Goal: Information Seeking & Learning: Learn about a topic

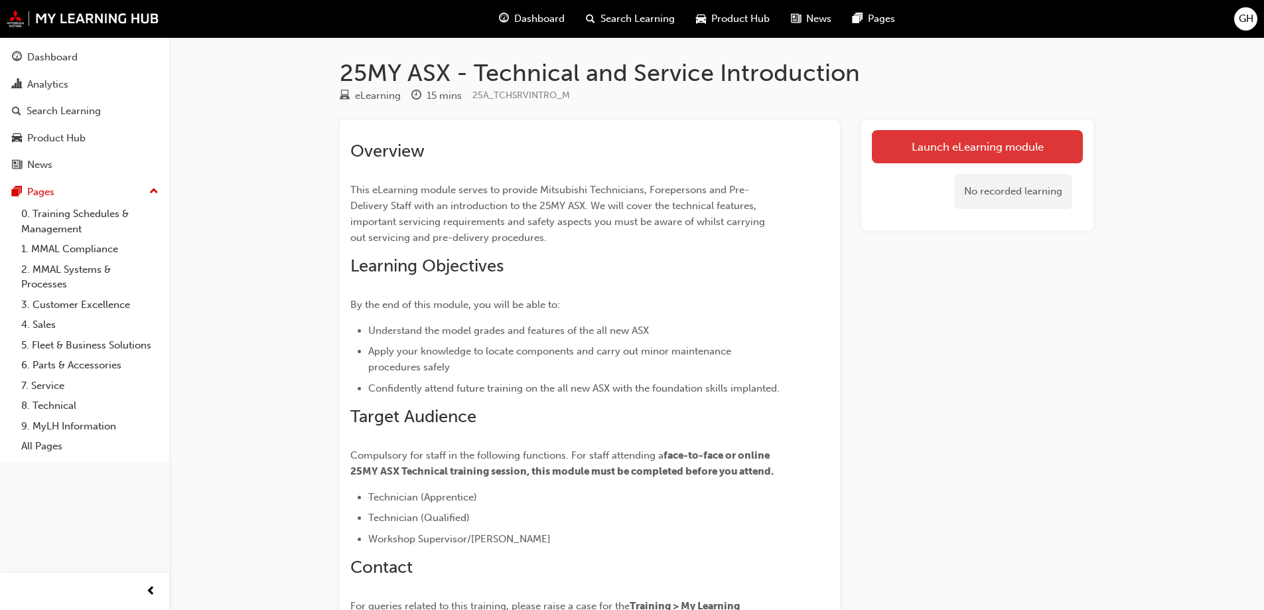
click at [898, 133] on link "Launch eLearning module" at bounding box center [977, 146] width 211 height 33
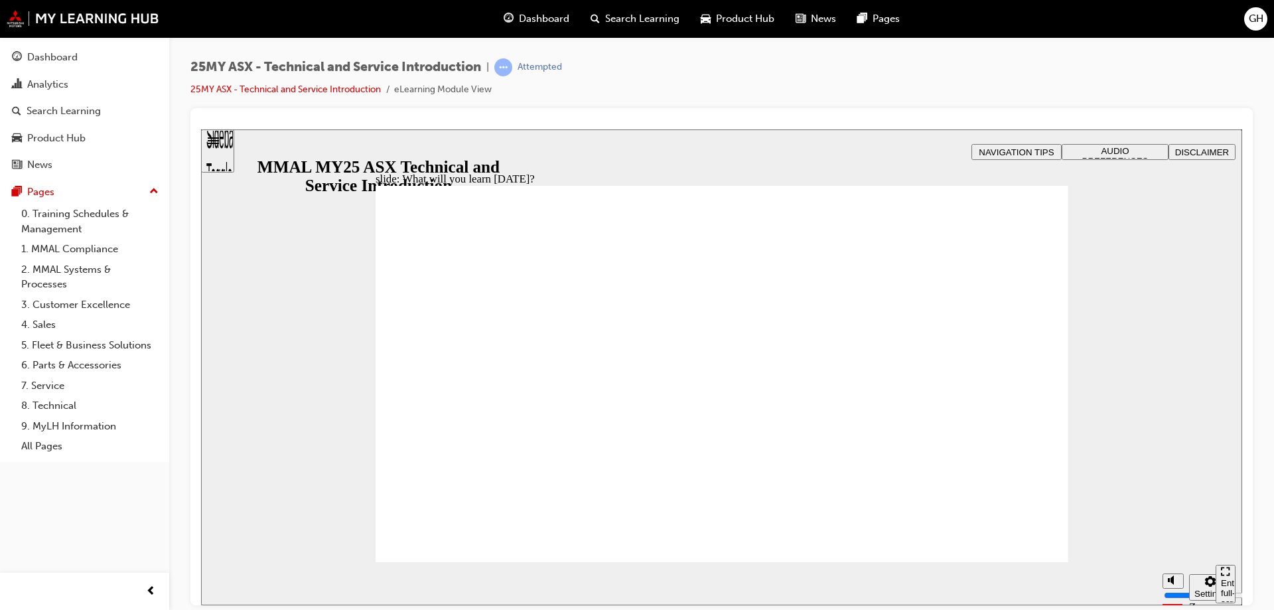
drag, startPoint x: 571, startPoint y: 292, endPoint x: 587, endPoint y: 311, distance: 25.0
drag, startPoint x: 588, startPoint y: 336, endPoint x: 574, endPoint y: 397, distance: 62.6
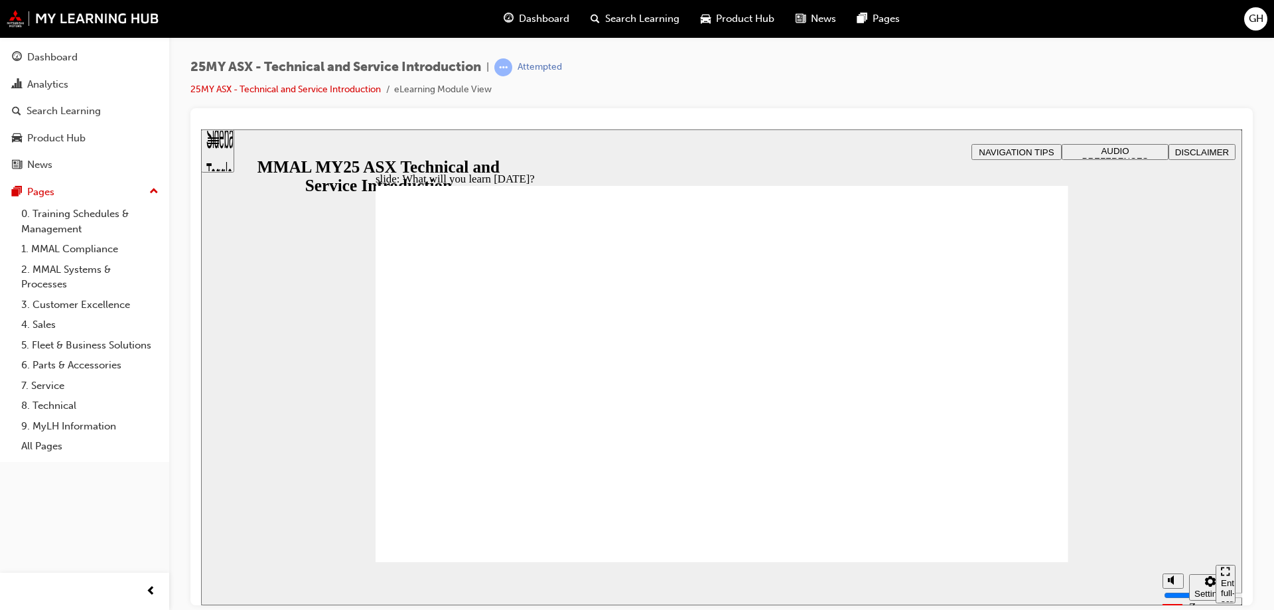
drag, startPoint x: 575, startPoint y: 405, endPoint x: 584, endPoint y: 447, distance: 42.2
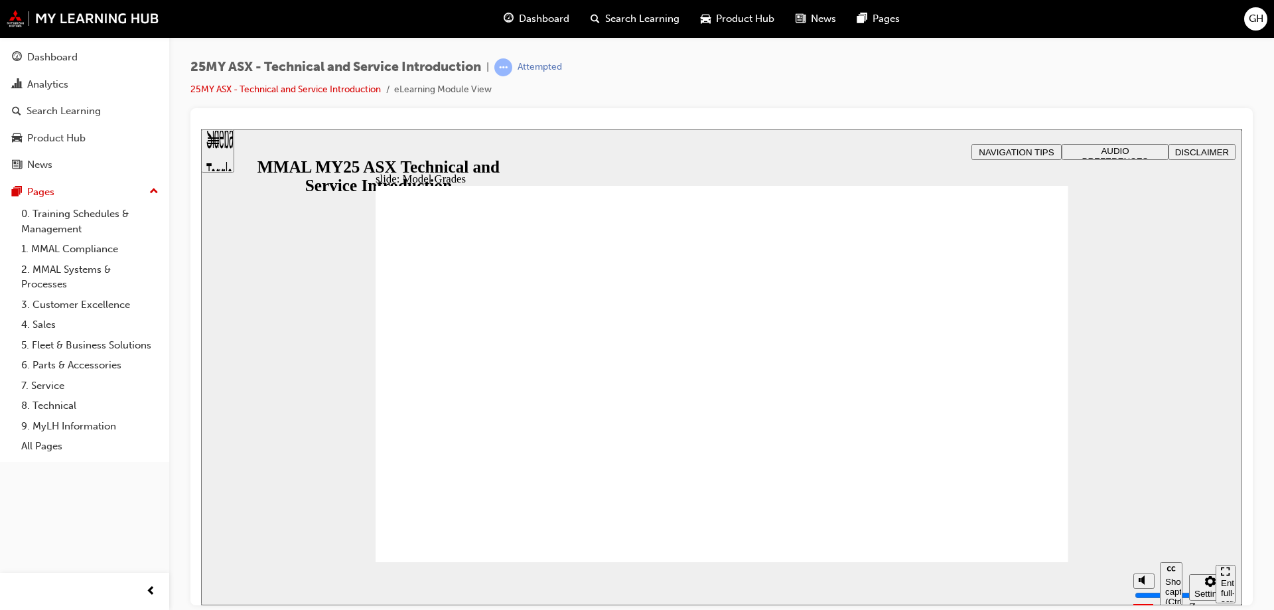
drag, startPoint x: 1033, startPoint y: 189, endPoint x: 1030, endPoint y: 202, distance: 13.5
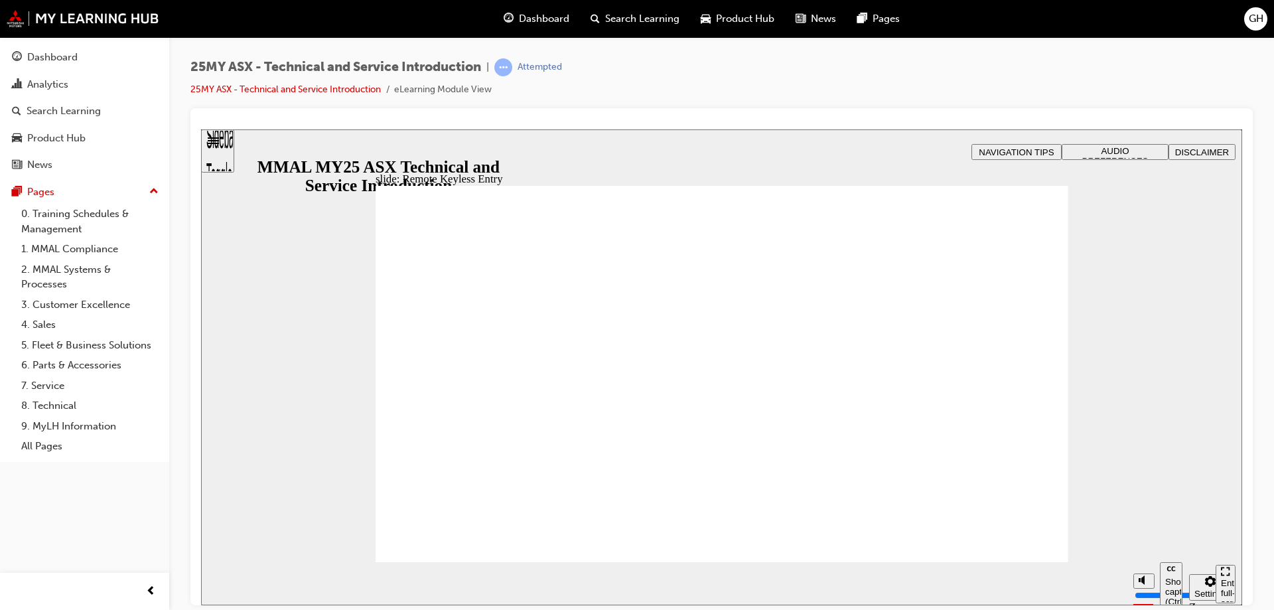
type input "21"
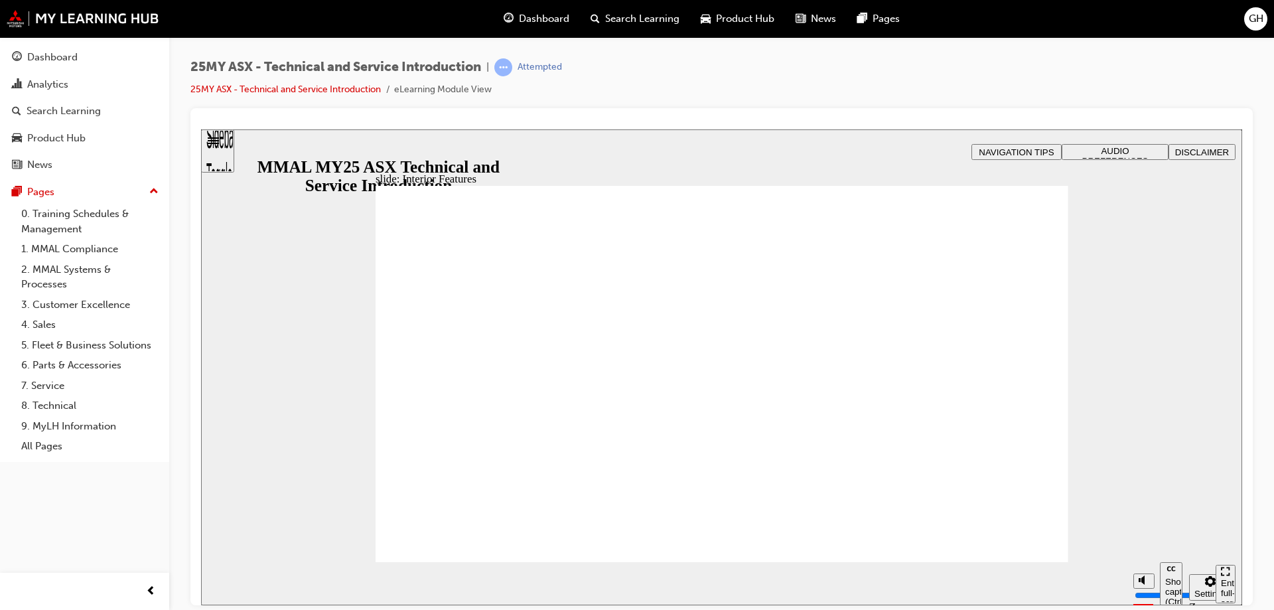
type input "17"
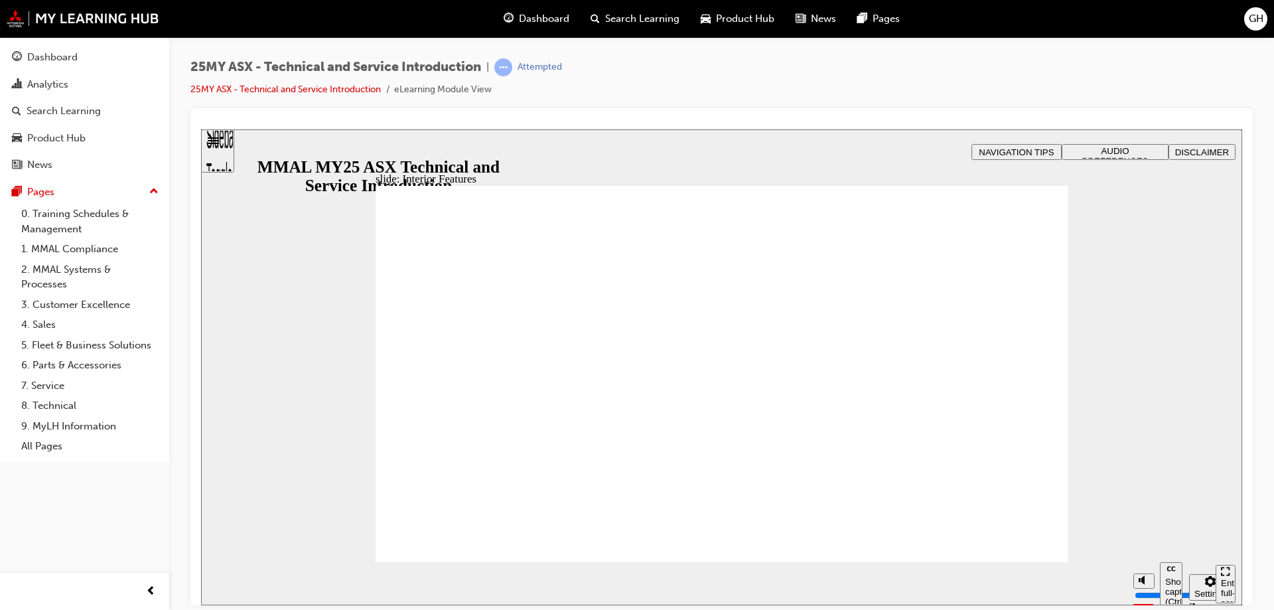
drag, startPoint x: 555, startPoint y: 393, endPoint x: 736, endPoint y: 303, distance: 201.8
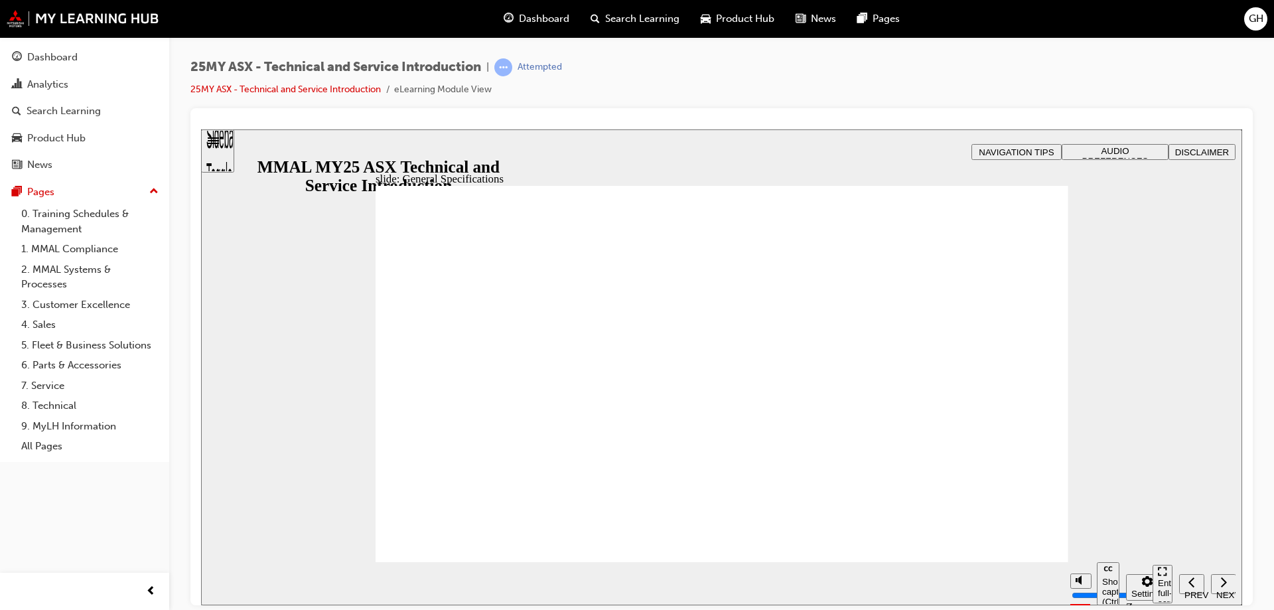
drag, startPoint x: 618, startPoint y: 382, endPoint x: 603, endPoint y: 369, distance: 19.7
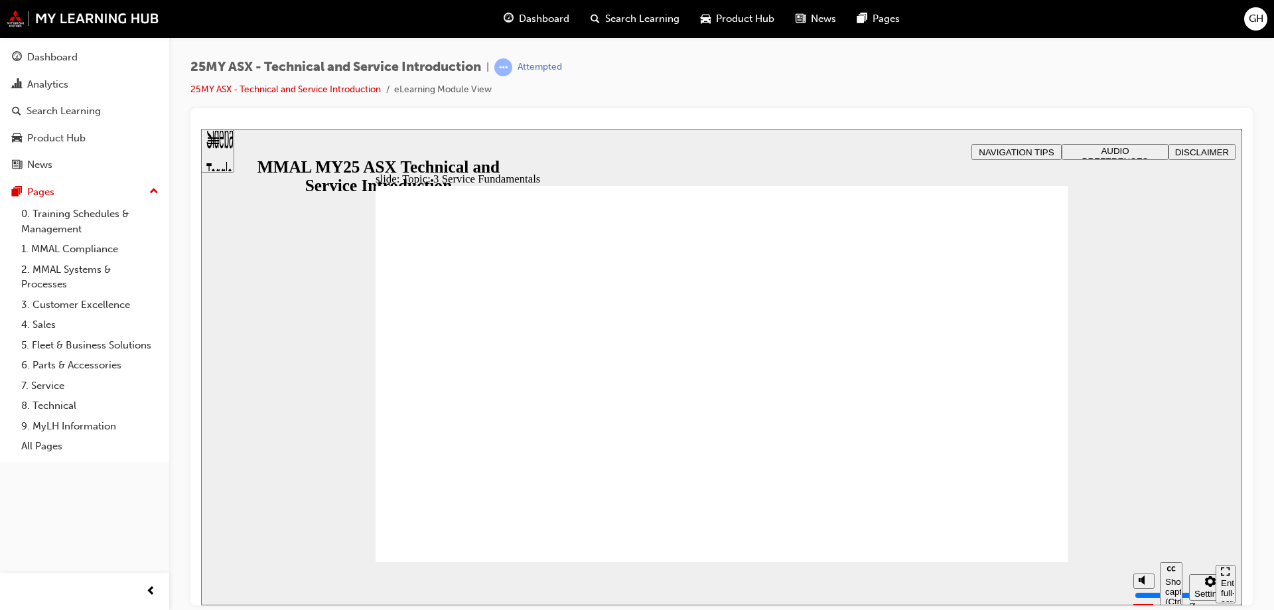
drag, startPoint x: 519, startPoint y: 374, endPoint x: 488, endPoint y: 330, distance: 52.8
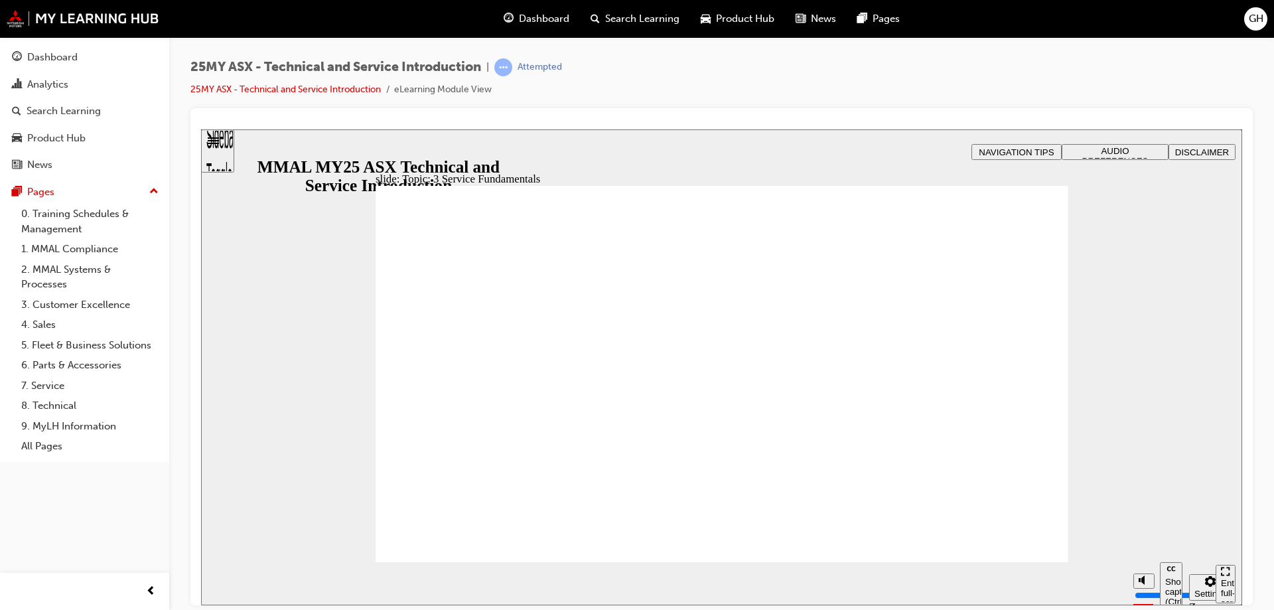
drag, startPoint x: 476, startPoint y: 277, endPoint x: 460, endPoint y: 312, distance: 38.3
drag, startPoint x: 461, startPoint y: 383, endPoint x: 466, endPoint y: 390, distance: 8.5
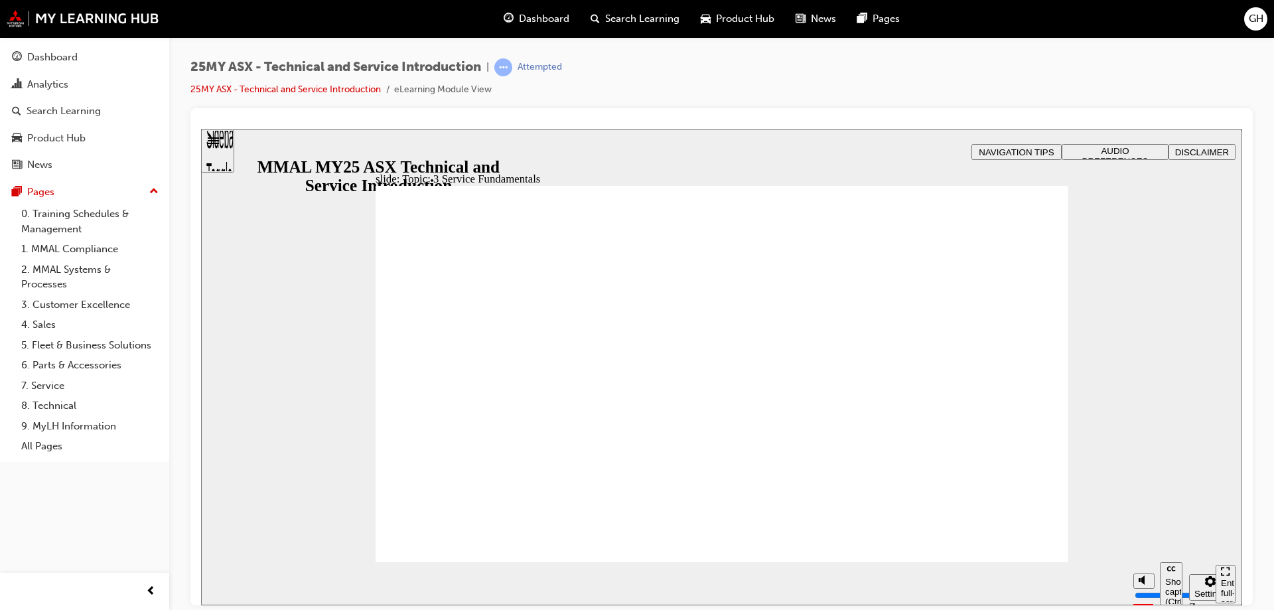
drag, startPoint x: 583, startPoint y: 432, endPoint x: 628, endPoint y: 443, distance: 47.2
drag, startPoint x: 730, startPoint y: 441, endPoint x: 806, endPoint y: 441, distance: 76.3
drag, startPoint x: 997, startPoint y: 437, endPoint x: 1050, endPoint y: 413, distance: 58.8
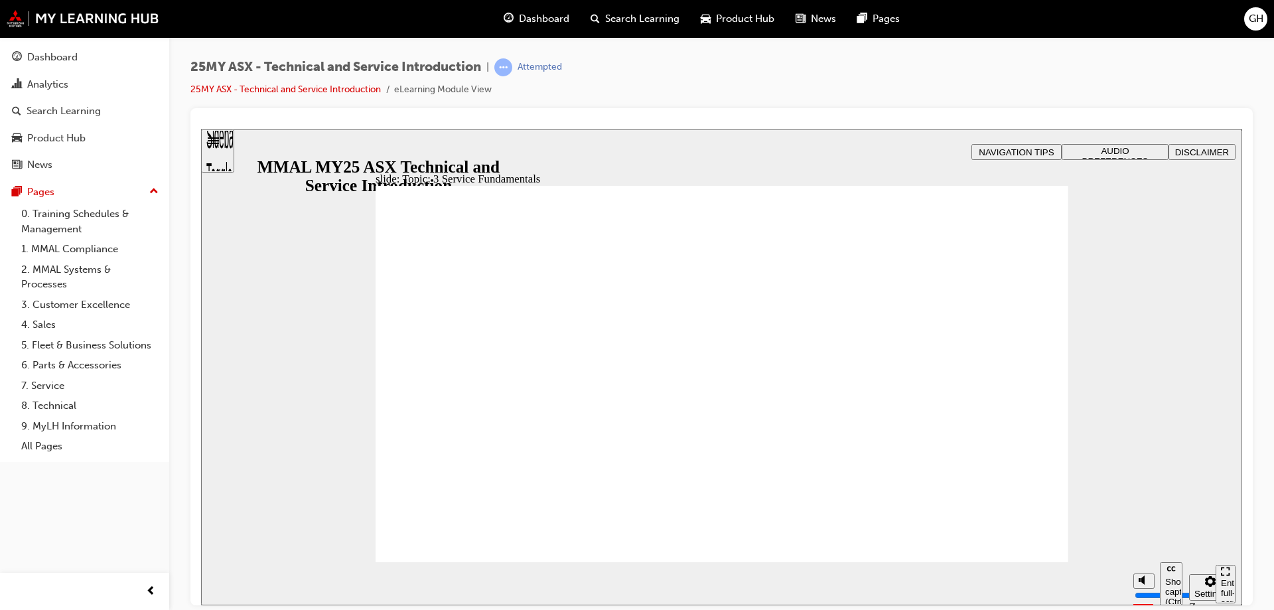
drag, startPoint x: 1057, startPoint y: 302, endPoint x: 962, endPoint y: 273, distance: 99.3
drag, startPoint x: 650, startPoint y: 262, endPoint x: 507, endPoint y: 261, distance: 143.3
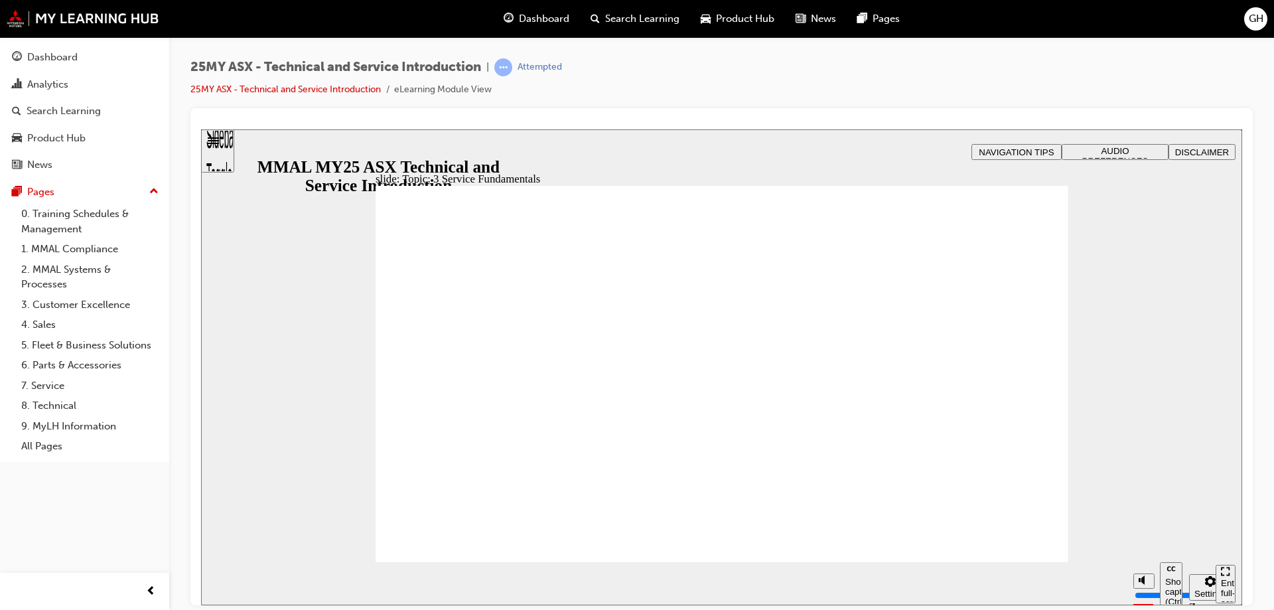
drag, startPoint x: 424, startPoint y: 289, endPoint x: 474, endPoint y: 376, distance: 100.5
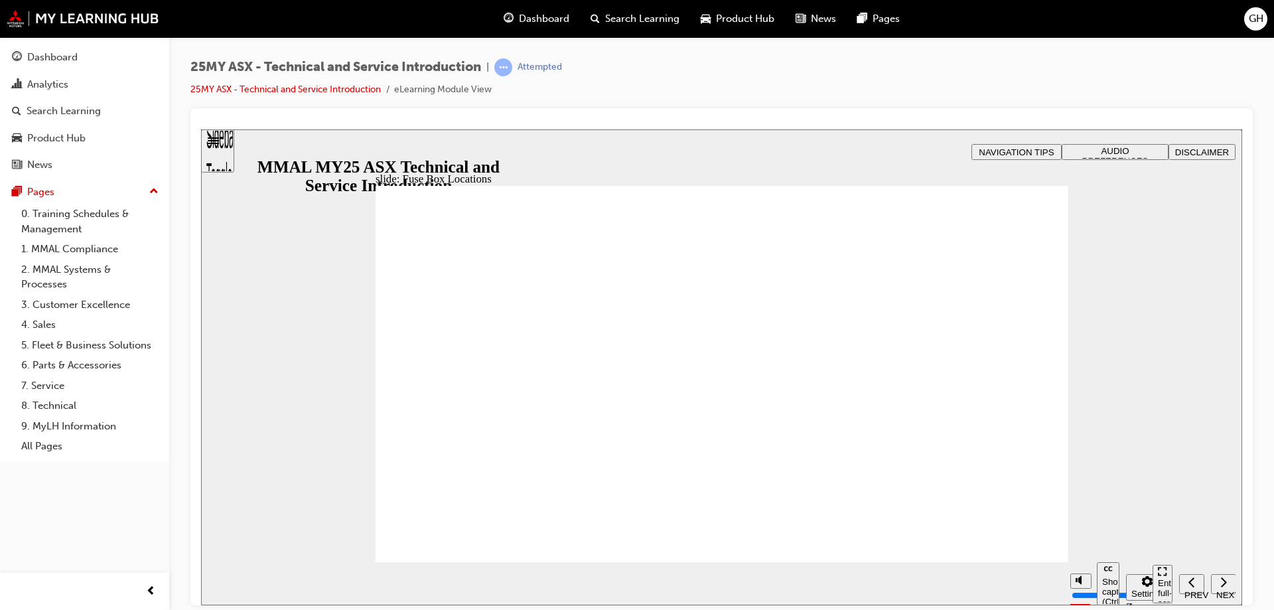
drag, startPoint x: 804, startPoint y: 336, endPoint x: 768, endPoint y: 350, distance: 38.2
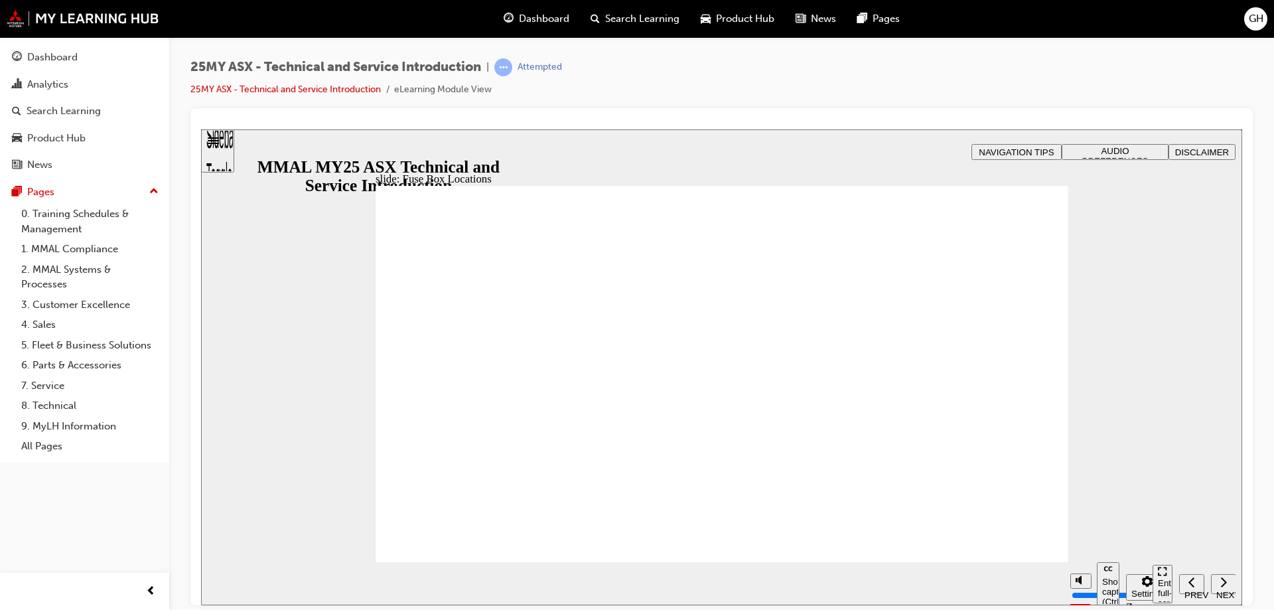
drag, startPoint x: 766, startPoint y: 460, endPoint x: 963, endPoint y: 451, distance: 196.6
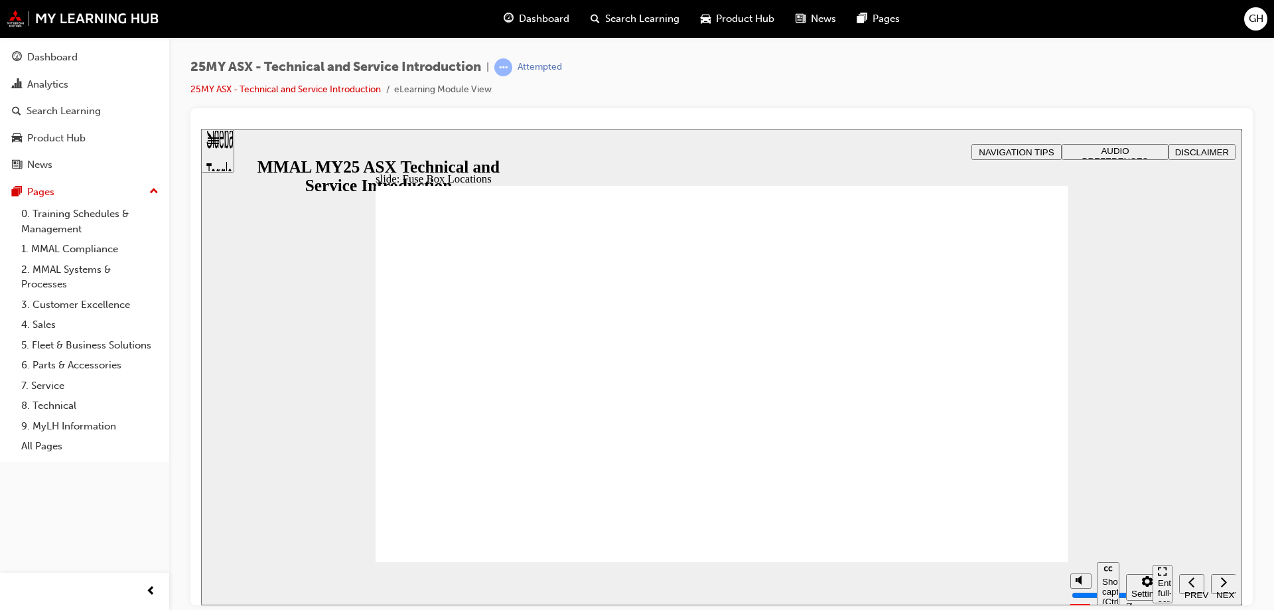
drag, startPoint x: 527, startPoint y: 494, endPoint x: 615, endPoint y: 453, distance: 97.1
drag, startPoint x: 814, startPoint y: 484, endPoint x: 873, endPoint y: 441, distance: 72.2
drag, startPoint x: 901, startPoint y: 434, endPoint x: 956, endPoint y: 408, distance: 60.3
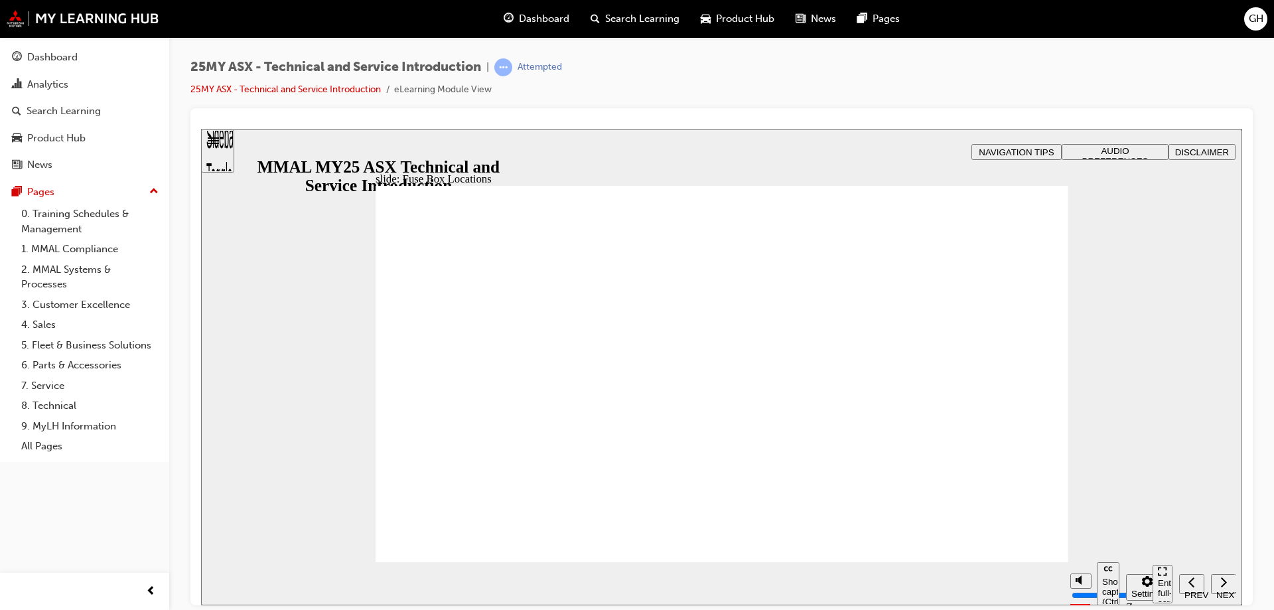
drag, startPoint x: 956, startPoint y: 408, endPoint x: 964, endPoint y: 334, distance: 74.1
drag, startPoint x: 792, startPoint y: 322, endPoint x: 827, endPoint y: 378, distance: 65.7
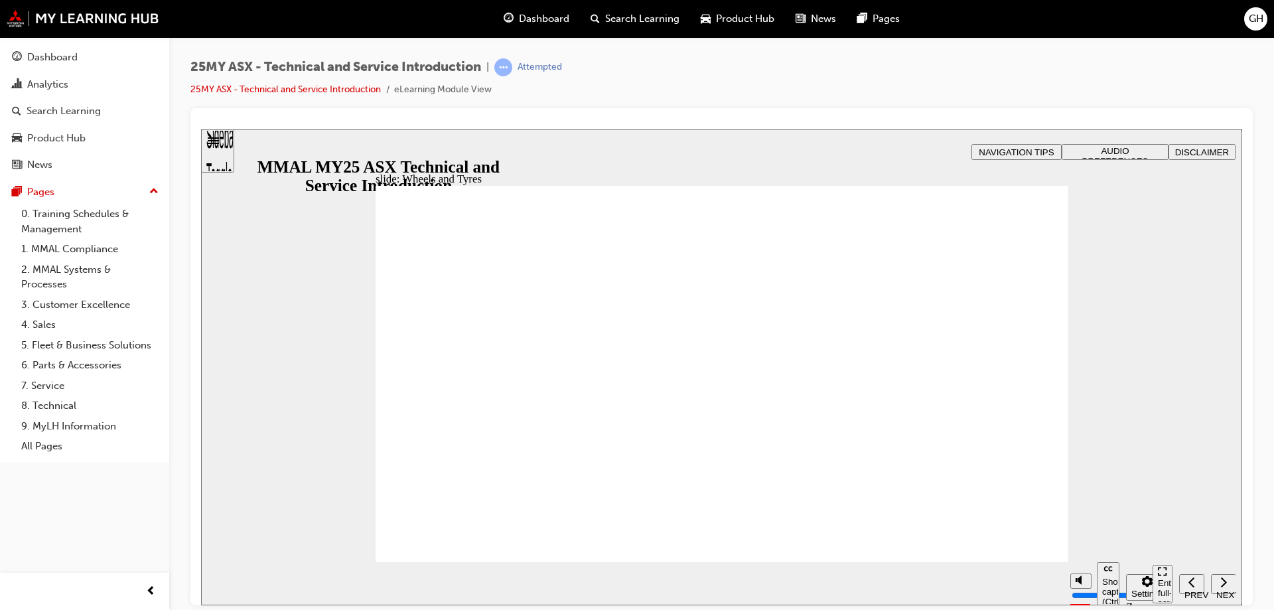
drag, startPoint x: 605, startPoint y: 366, endPoint x: 775, endPoint y: 358, distance: 170.0
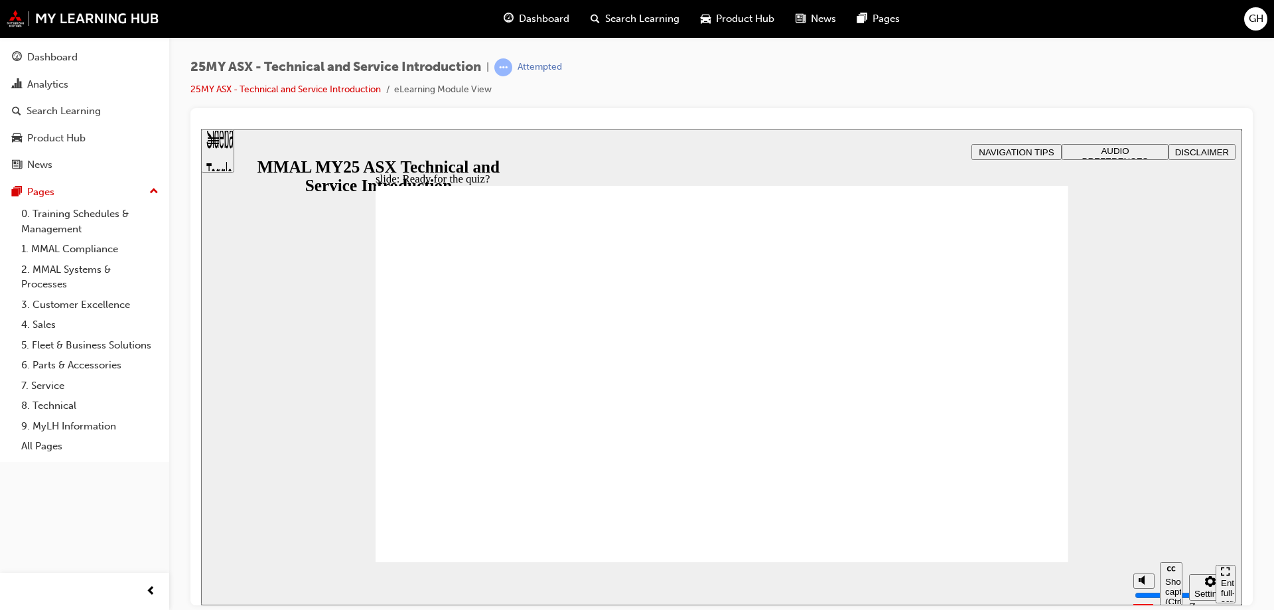
radio input "true"
radio input "false"
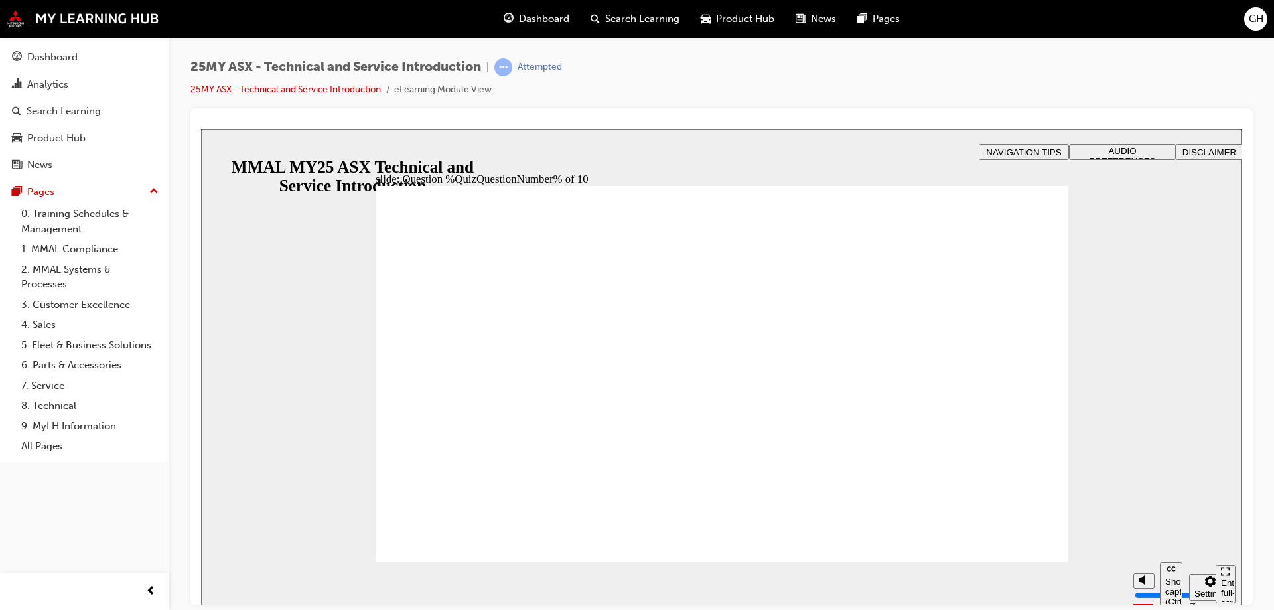
radio input "true"
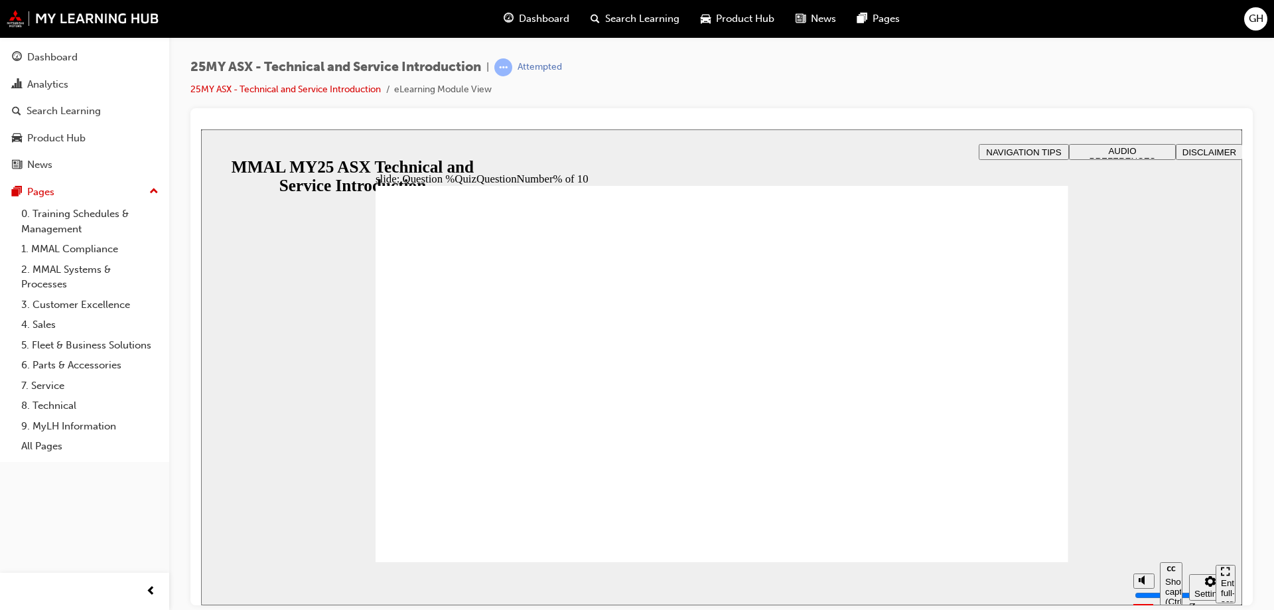
radio input "true"
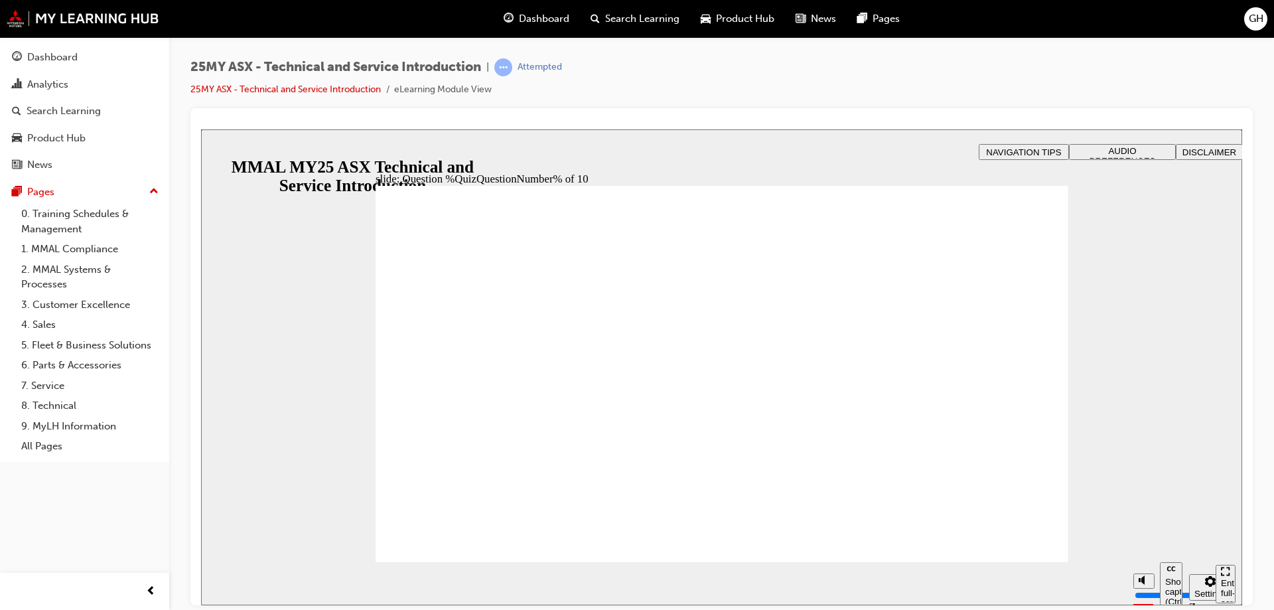
radio input "true"
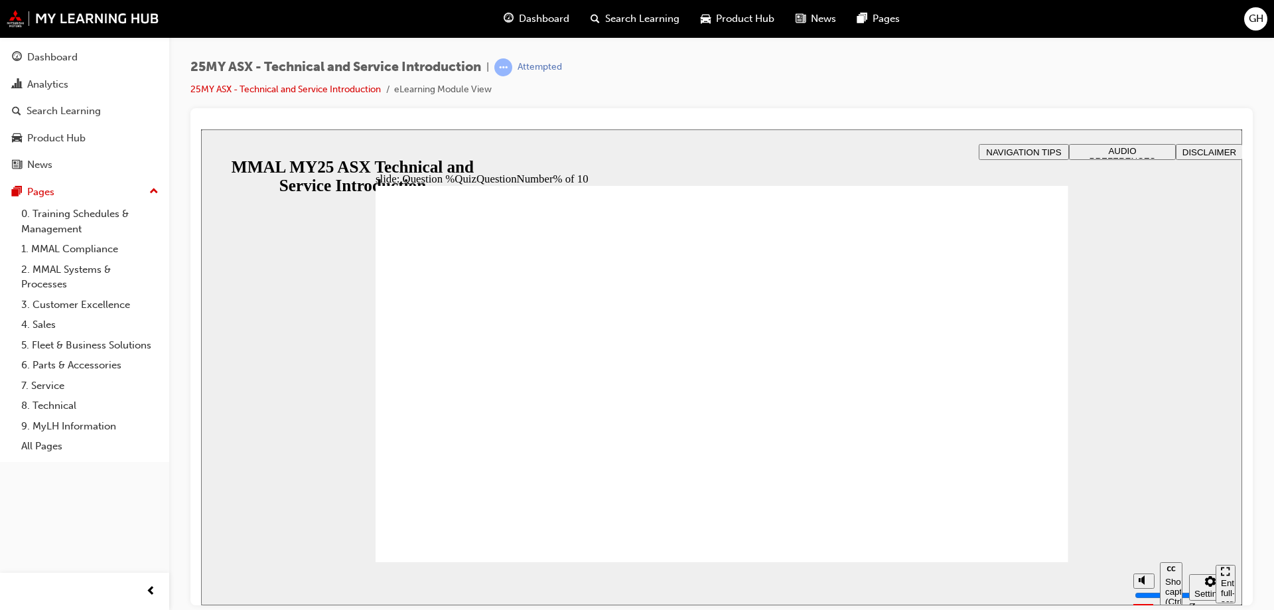
radio input "true"
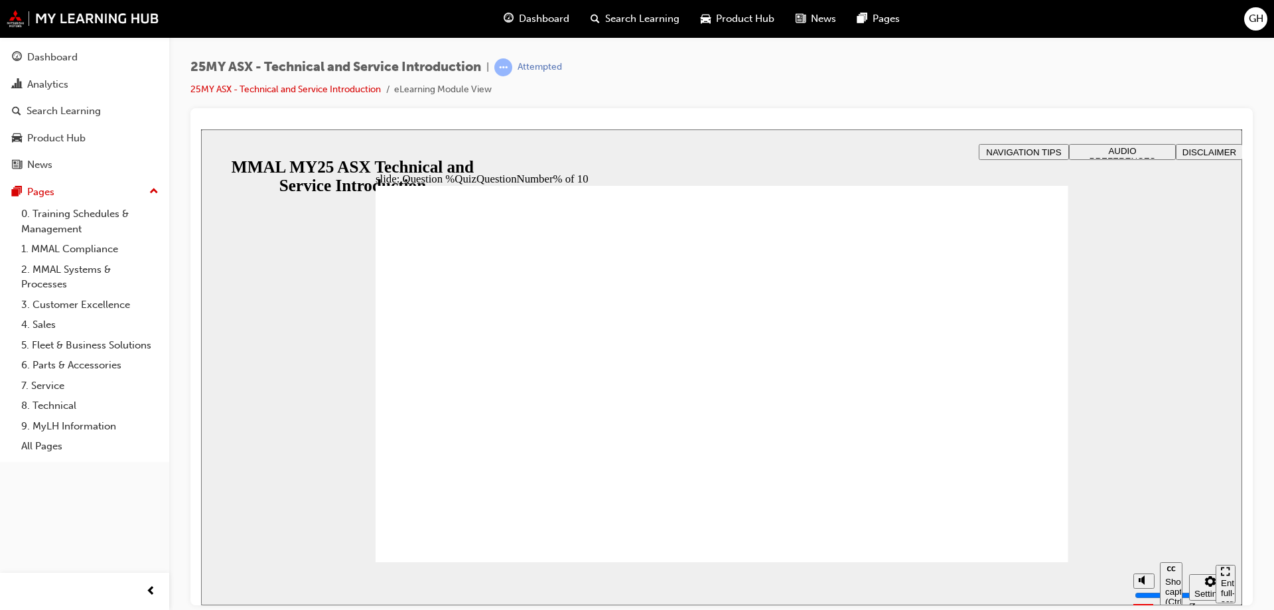
radio input "true"
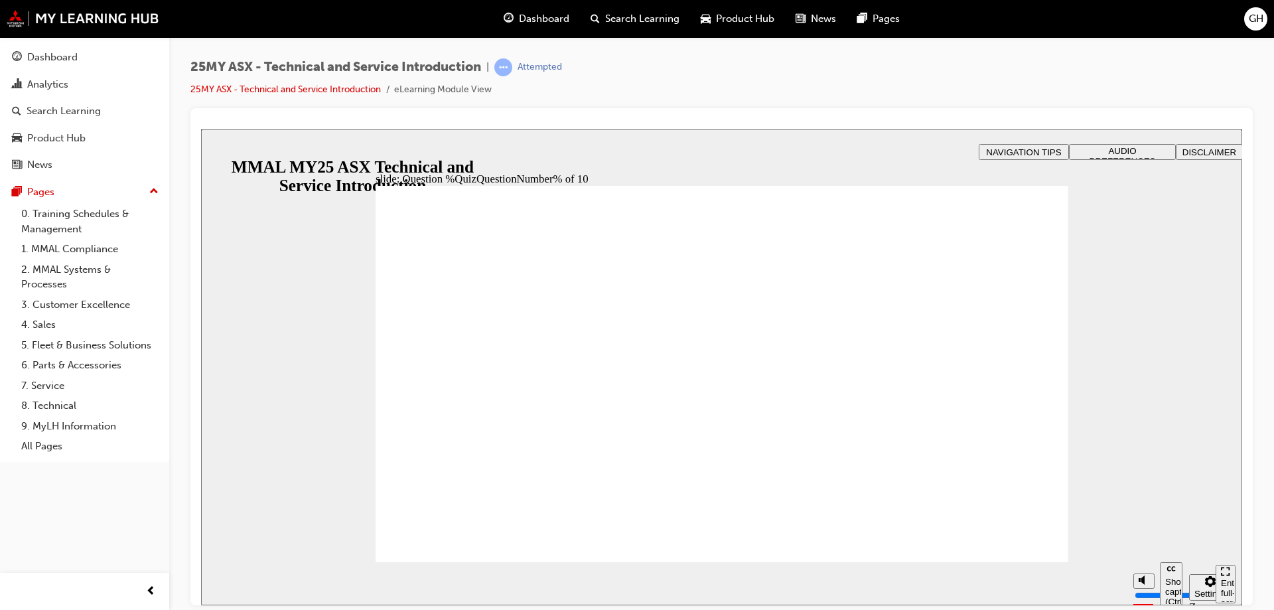
radio input "true"
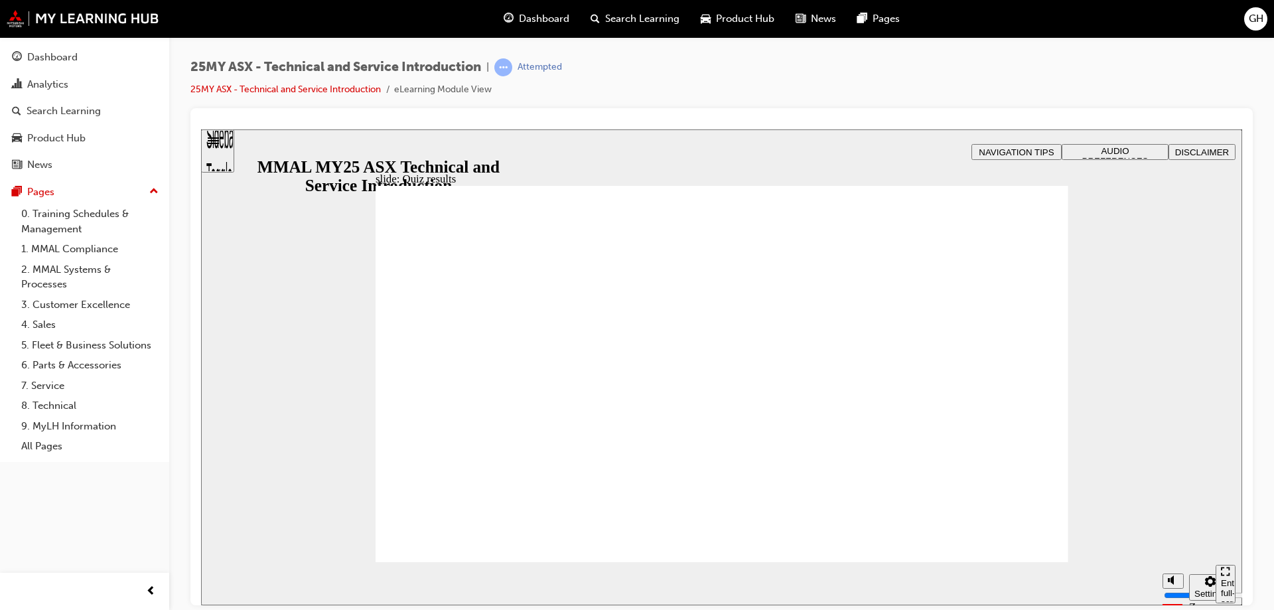
radio input "true"
drag, startPoint x: 1040, startPoint y: 530, endPoint x: 1031, endPoint y: 536, distance: 11.4
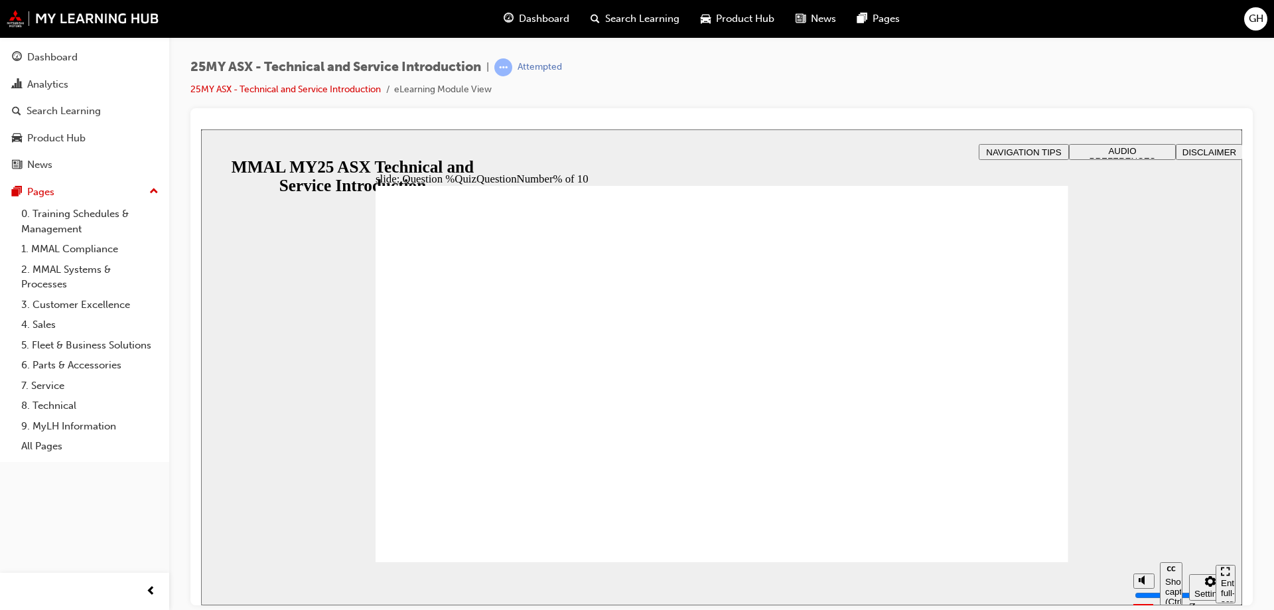
radio input "true"
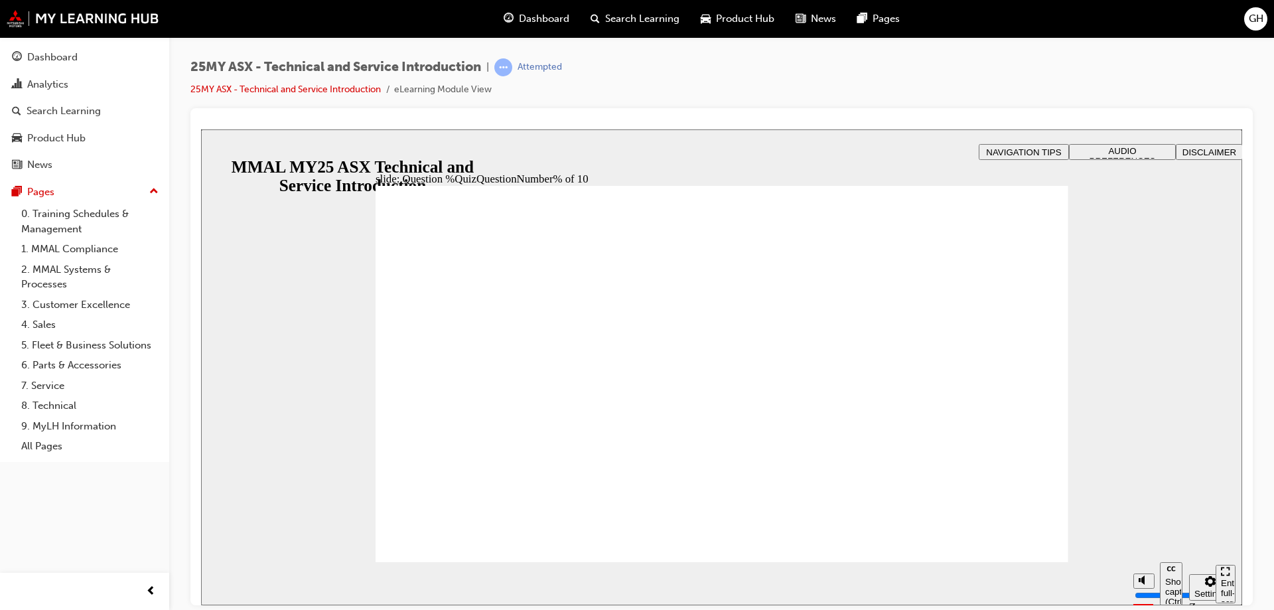
radio input "true"
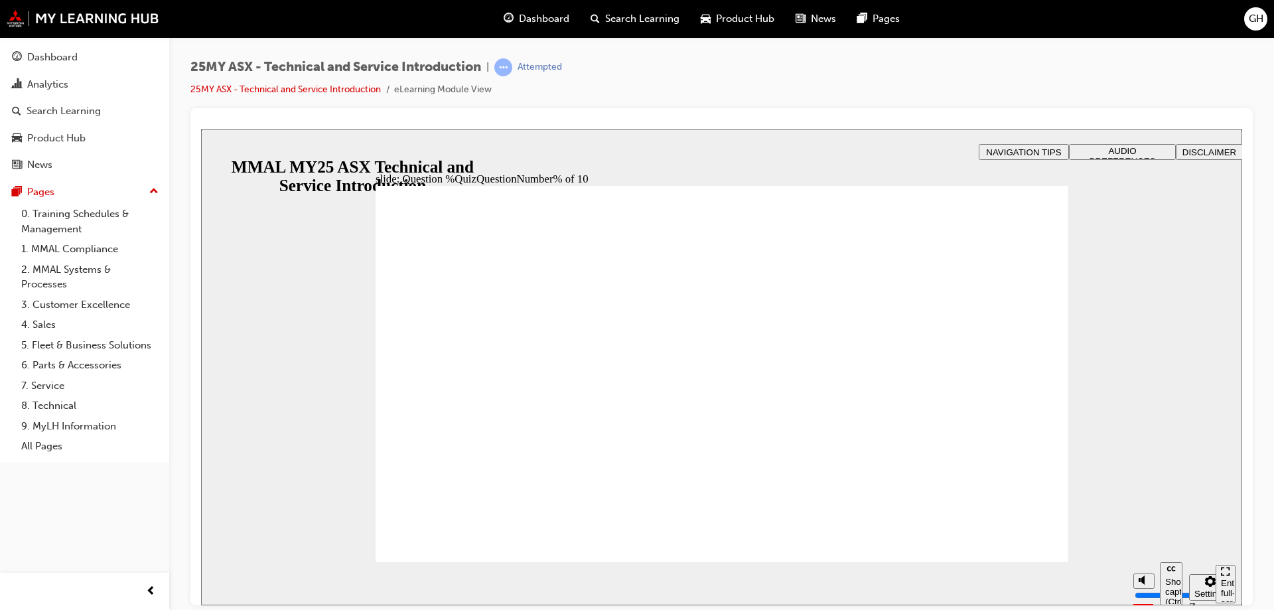
radio input "true"
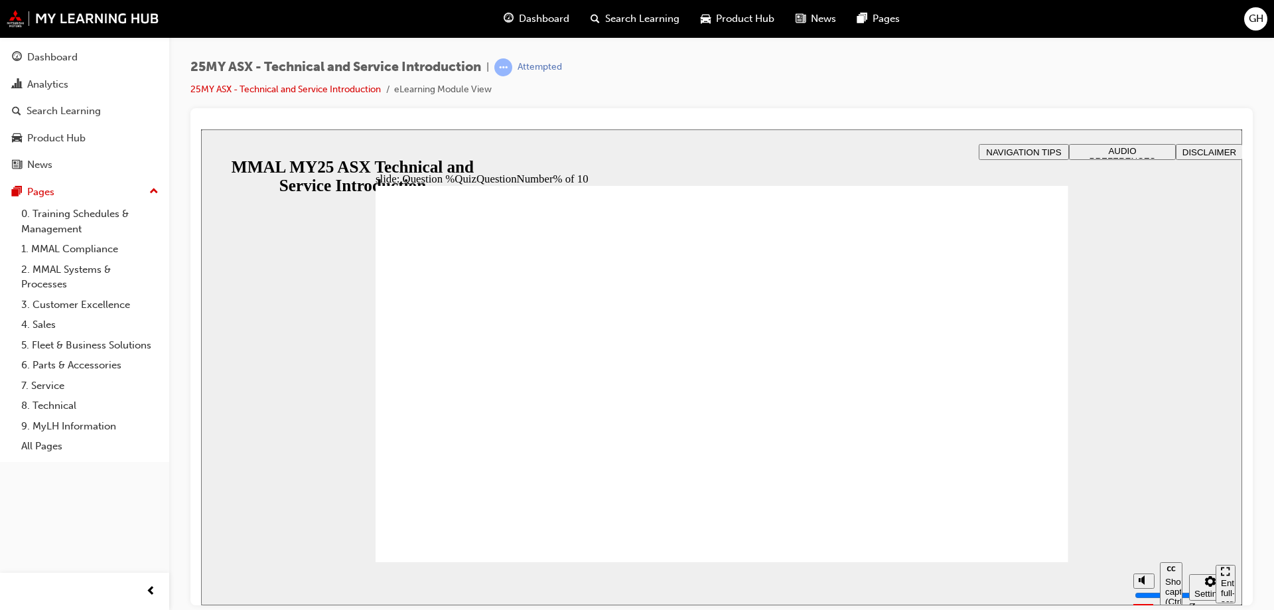
radio input "true"
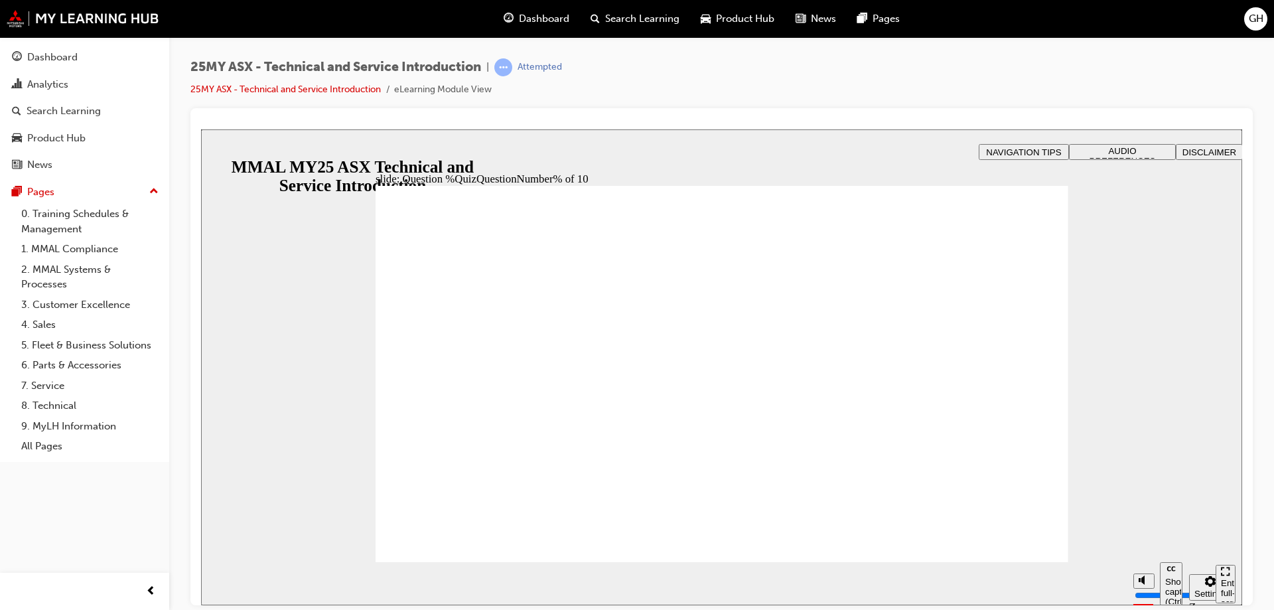
radio input "true"
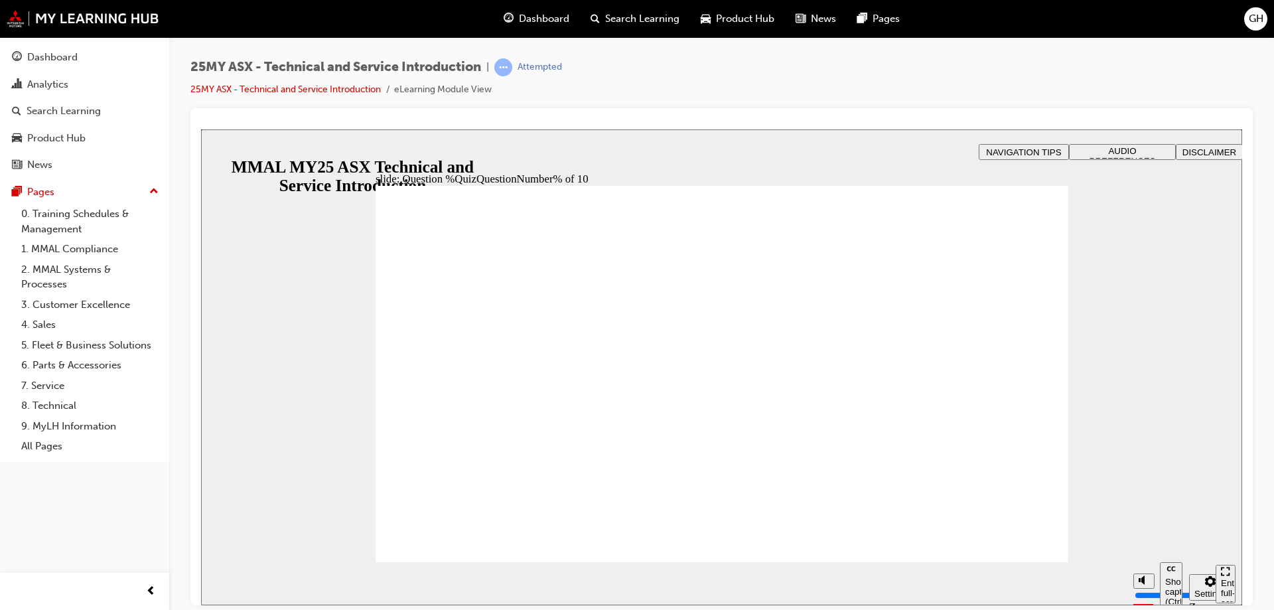
radio input "true"
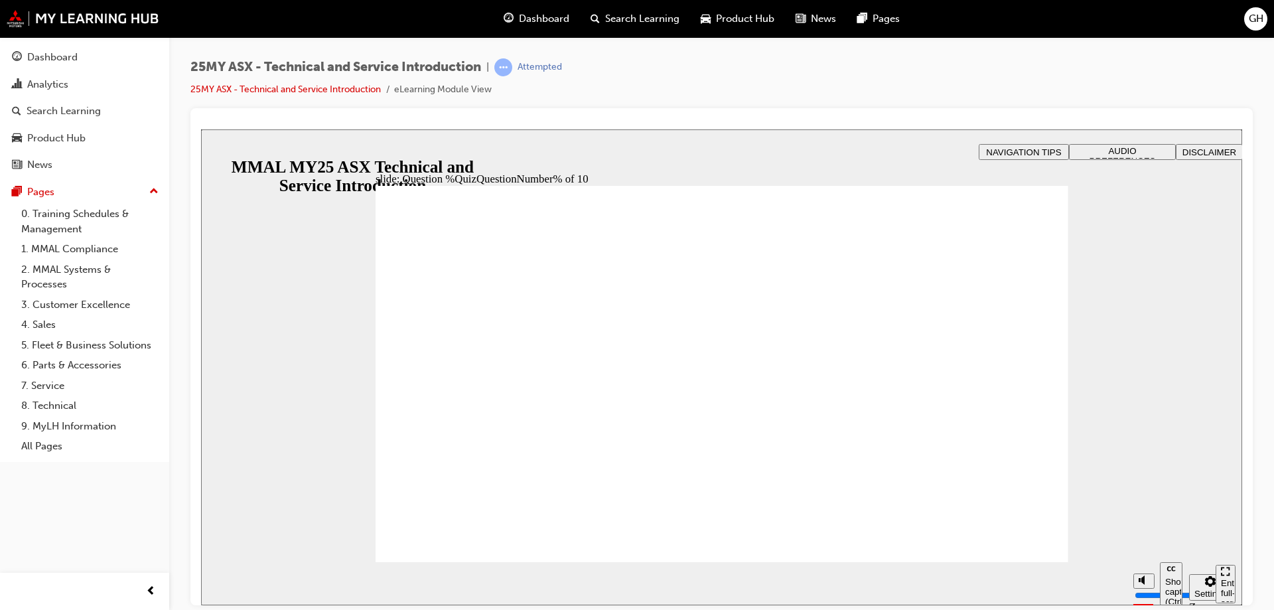
radio input "true"
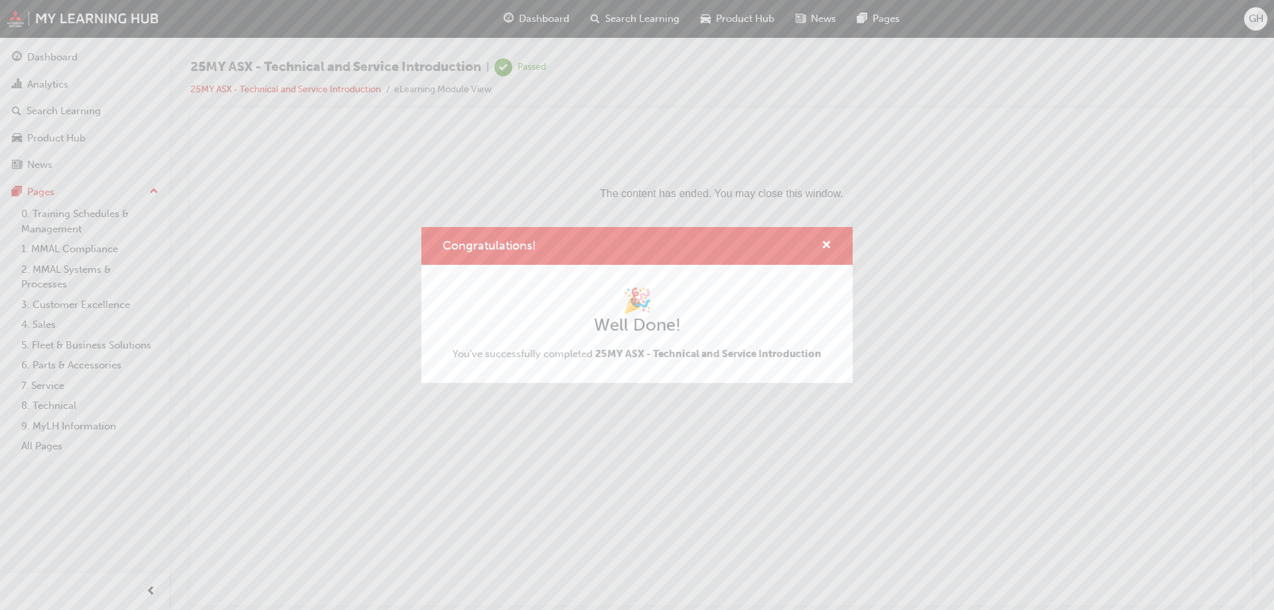
click at [50, 54] on div "Congratulations! 🎉 Well Done! You've successfully completed 25MY ASX - Technica…" at bounding box center [637, 305] width 1274 height 610
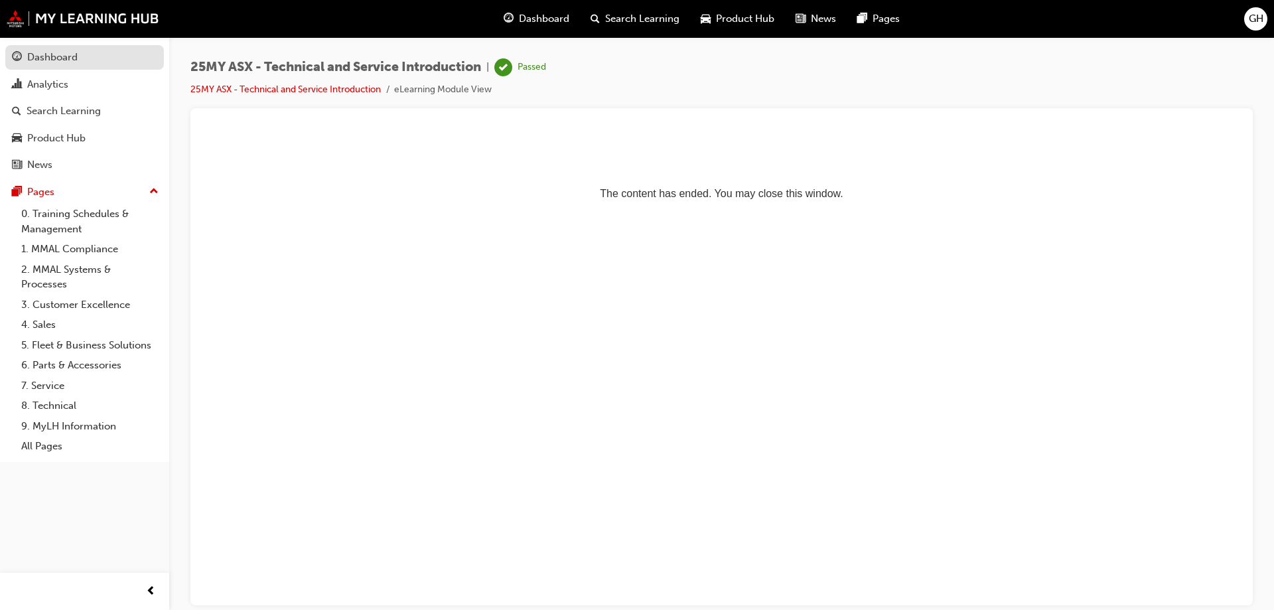
click at [41, 56] on div "Dashboard" at bounding box center [52, 57] width 50 height 15
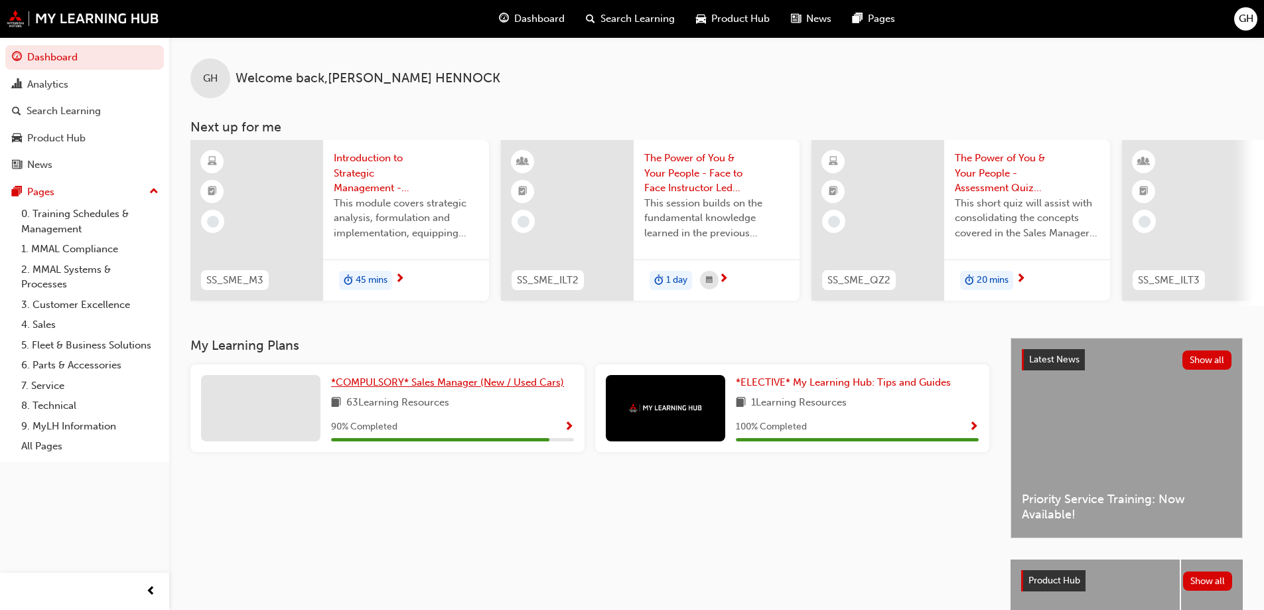
click at [400, 387] on span "*COMPULSORY* Sales Manager (New / Used Cars)" at bounding box center [447, 382] width 233 height 12
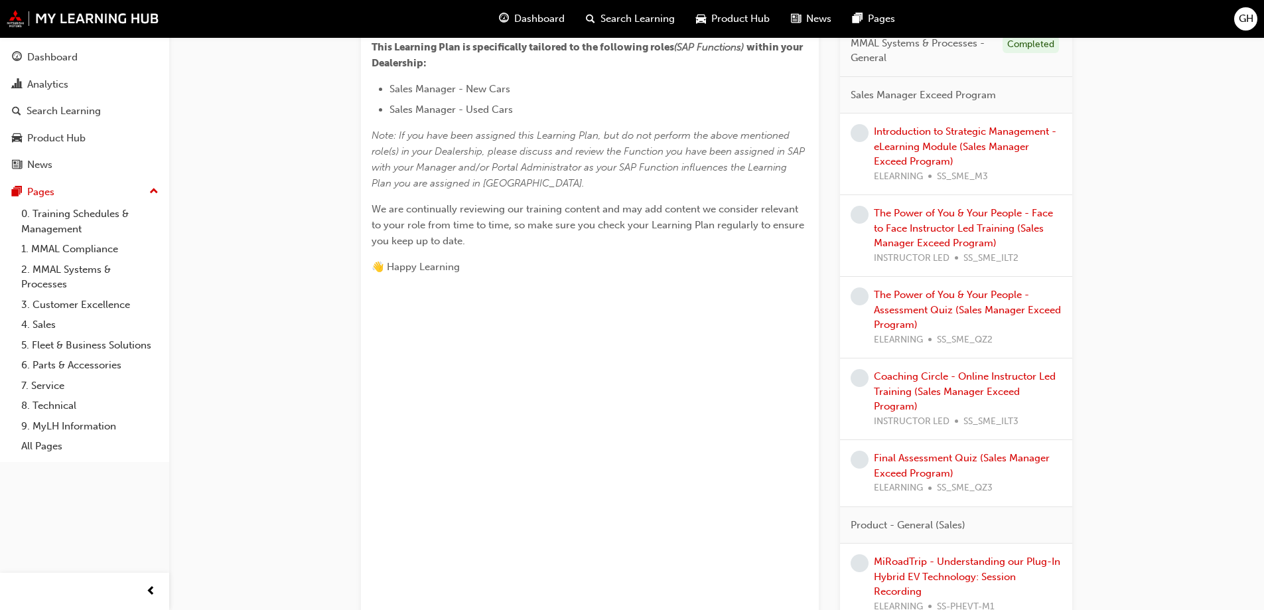
scroll to position [265, 0]
